Goal: Task Accomplishment & Management: Use online tool/utility

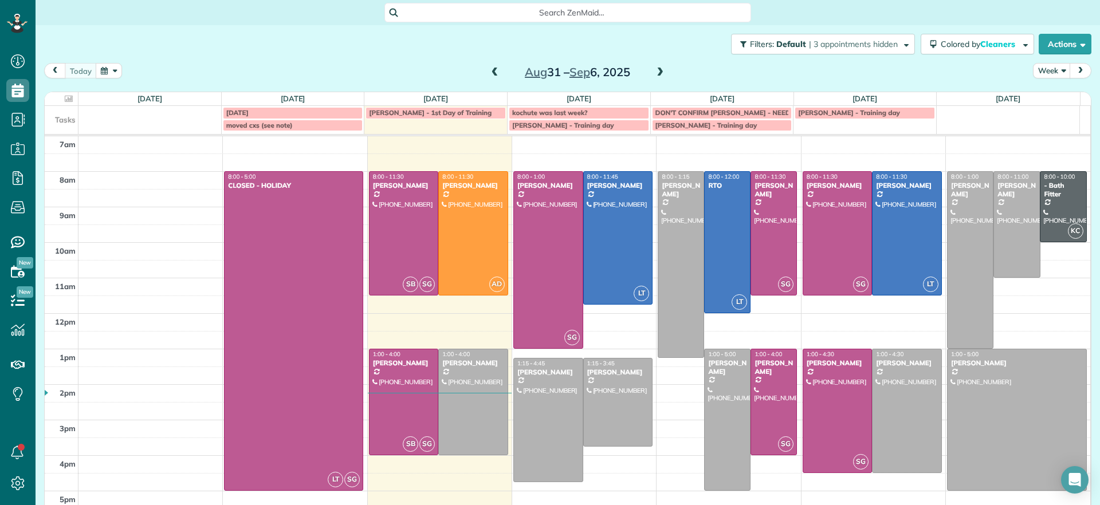
scroll to position [5, 5]
click at [666, 242] on div at bounding box center [680, 265] width 45 height 186
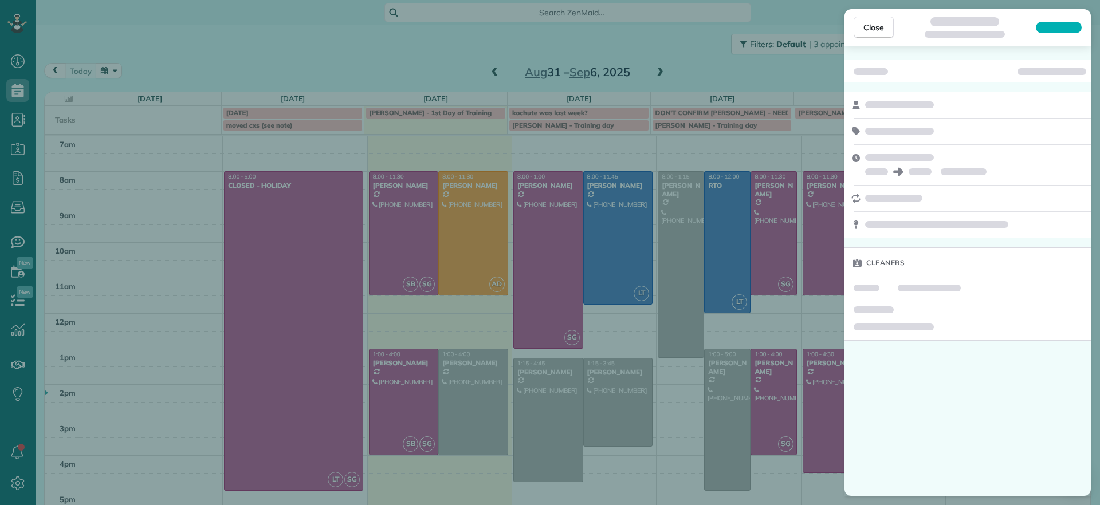
click at [762, 494] on div "Close Cleaners" at bounding box center [550, 252] width 1100 height 505
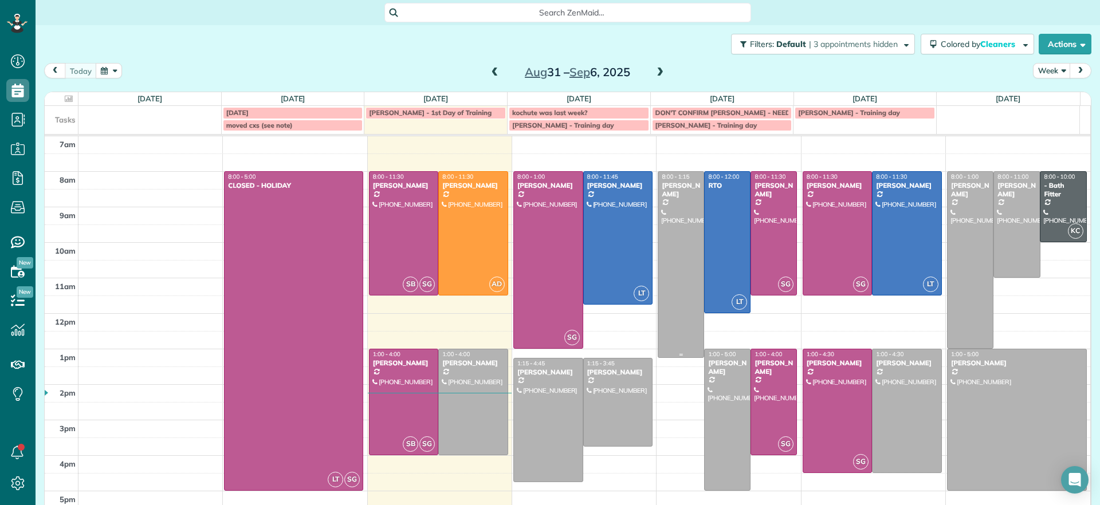
click at [666, 230] on div at bounding box center [680, 265] width 45 height 186
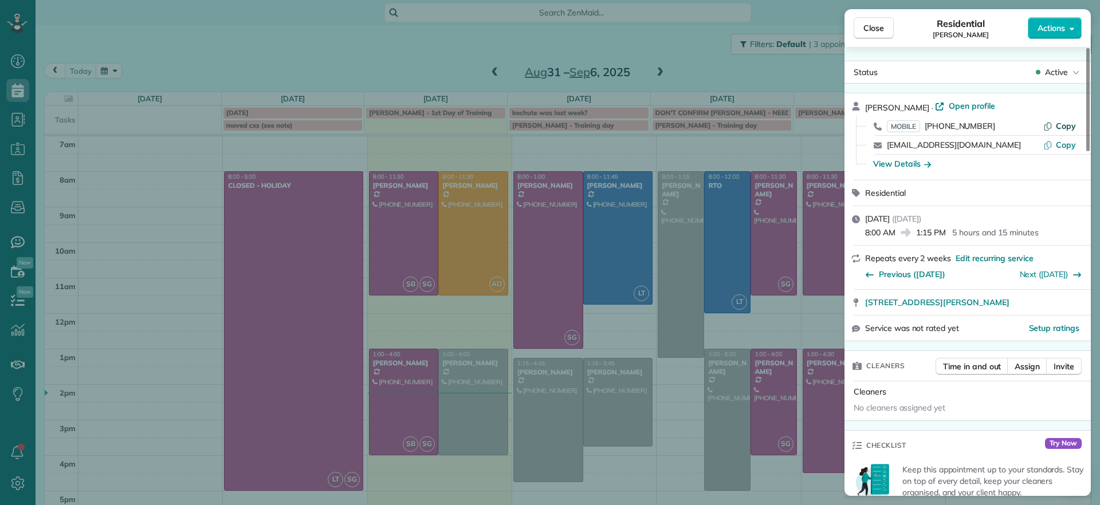
click at [1055, 125] on button "Copy" at bounding box center [1059, 125] width 33 height 11
click at [868, 31] on span "Close" at bounding box center [873, 27] width 21 height 11
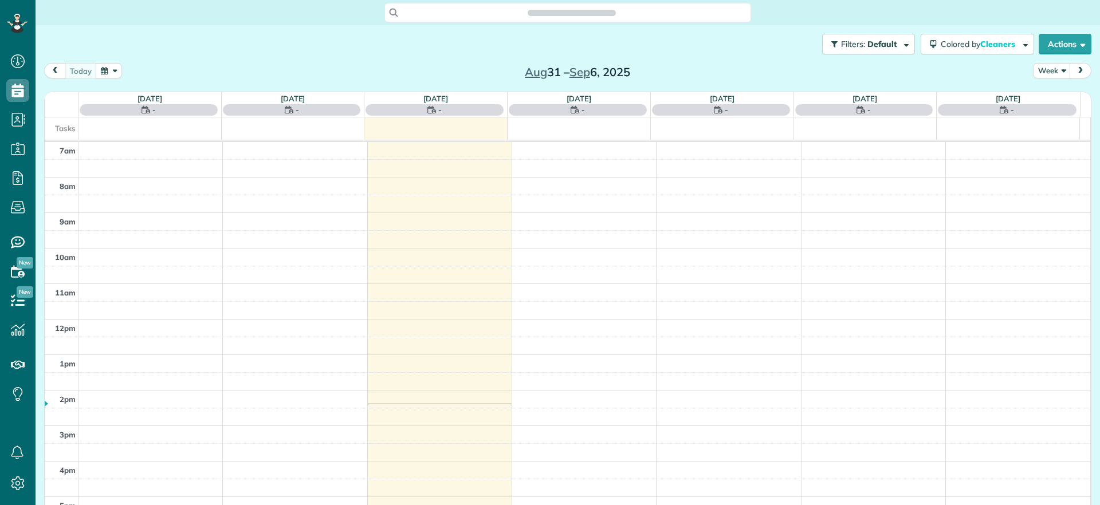
scroll to position [5, 5]
